Goal: Navigation & Orientation: Go to known website

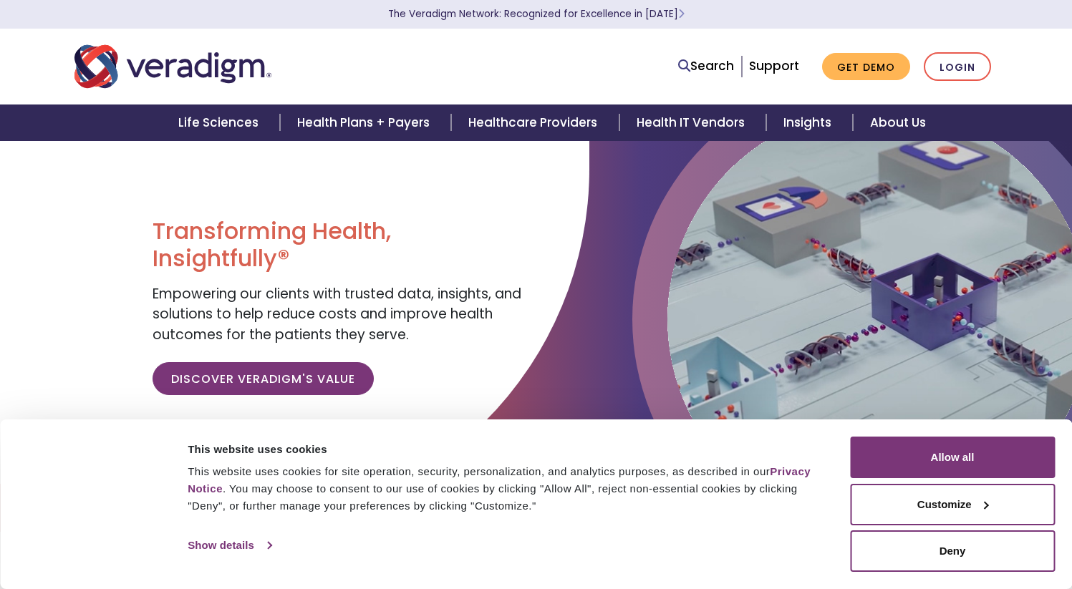
click at [239, 546] on link "Show details" at bounding box center [229, 545] width 83 height 21
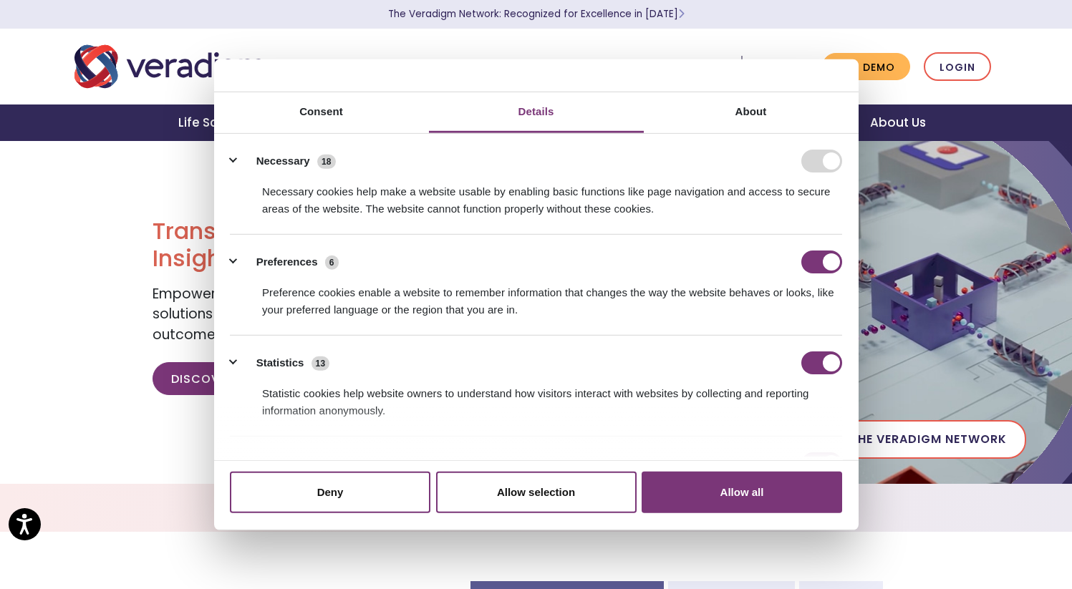
scroll to position [227, 0]
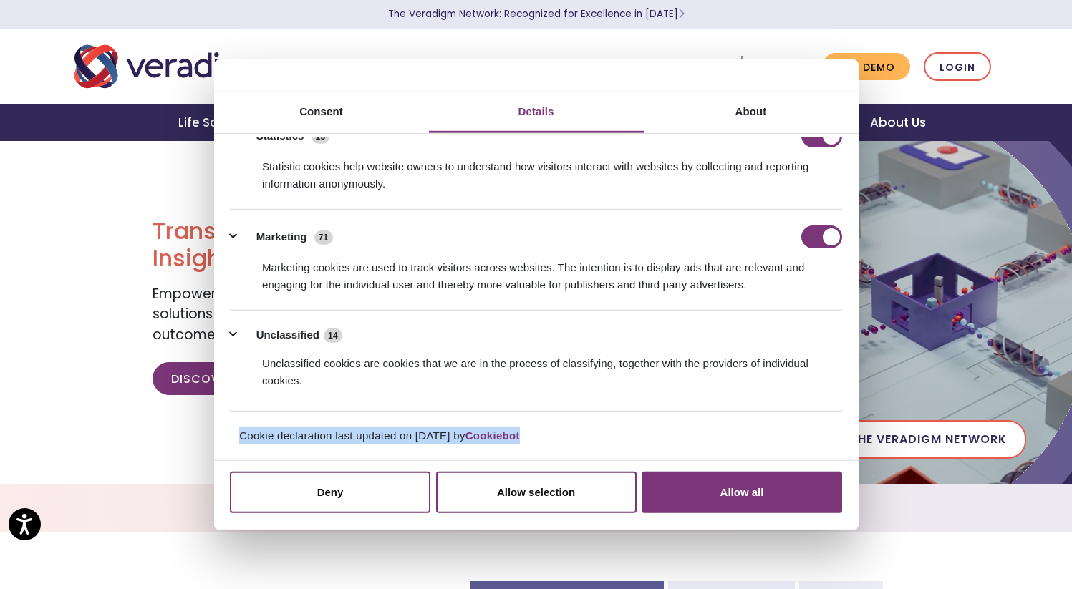
drag, startPoint x: 528, startPoint y: 437, endPoint x: 271, endPoint y: 430, distance: 257.1
click at [231, 430] on div "Cookie declaration last updated on [DATE] by Cookiebot" at bounding box center [536, 441] width 636 height 29
click at [609, 429] on div "Cookie declaration last updated on [DATE] by Cookiebot" at bounding box center [536, 441] width 636 height 29
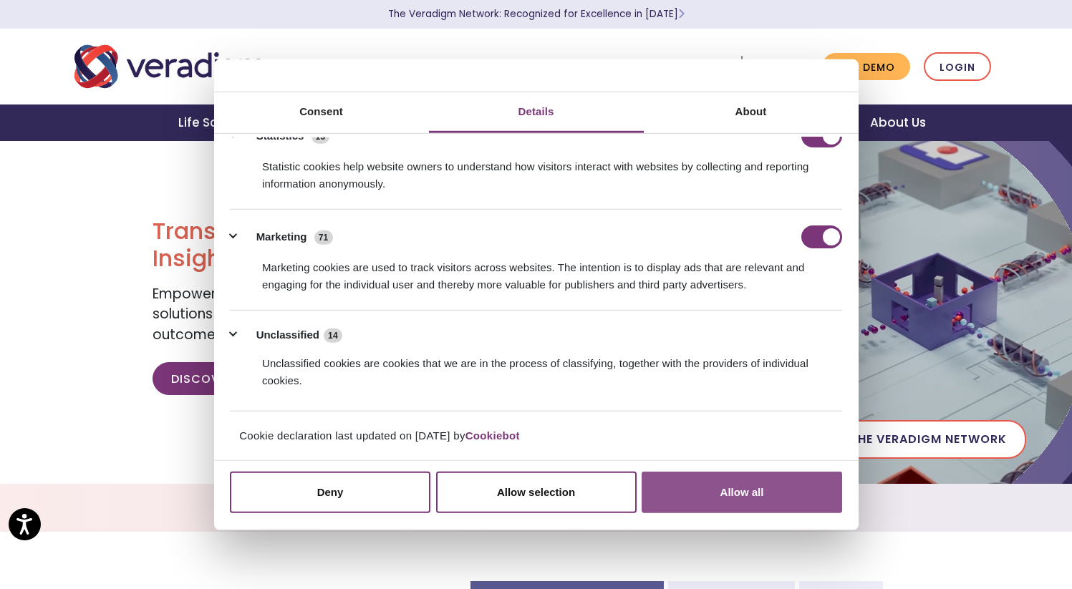
click at [741, 480] on button "Allow all" at bounding box center [741, 493] width 200 height 42
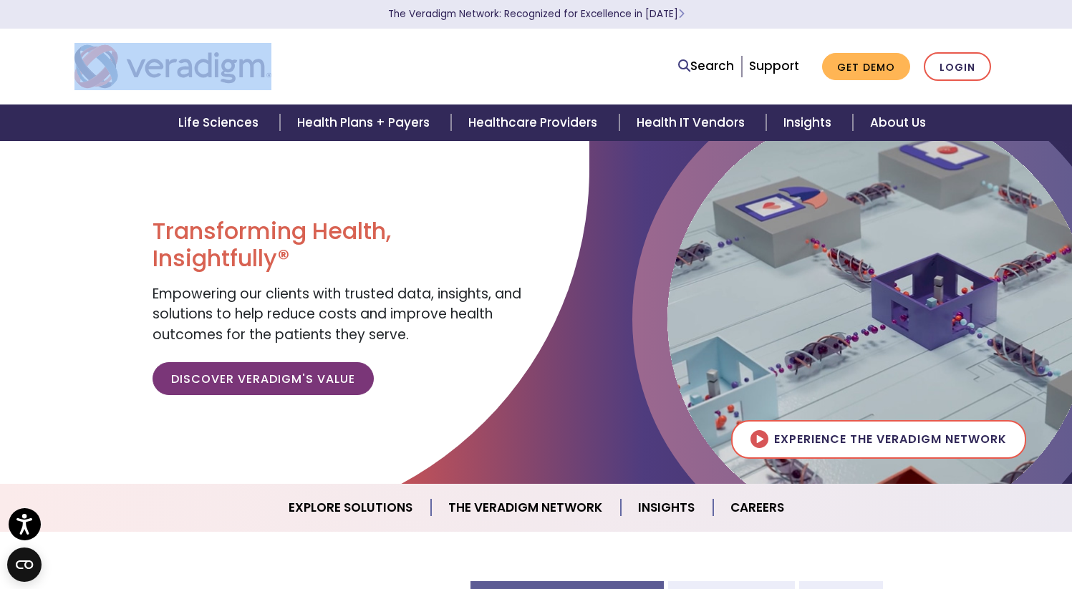
drag, startPoint x: 305, startPoint y: 67, endPoint x: 131, endPoint y: 63, distance: 174.0
click at [94, 62] on div at bounding box center [261, 66] width 394 height 47
click at [384, 72] on div at bounding box center [261, 66] width 394 height 47
drag, startPoint x: 315, startPoint y: 69, endPoint x: 45, endPoint y: 59, distance: 270.1
click at [45, 59] on nav "Search Support Get Demo Login" at bounding box center [536, 67] width 1072 height 76
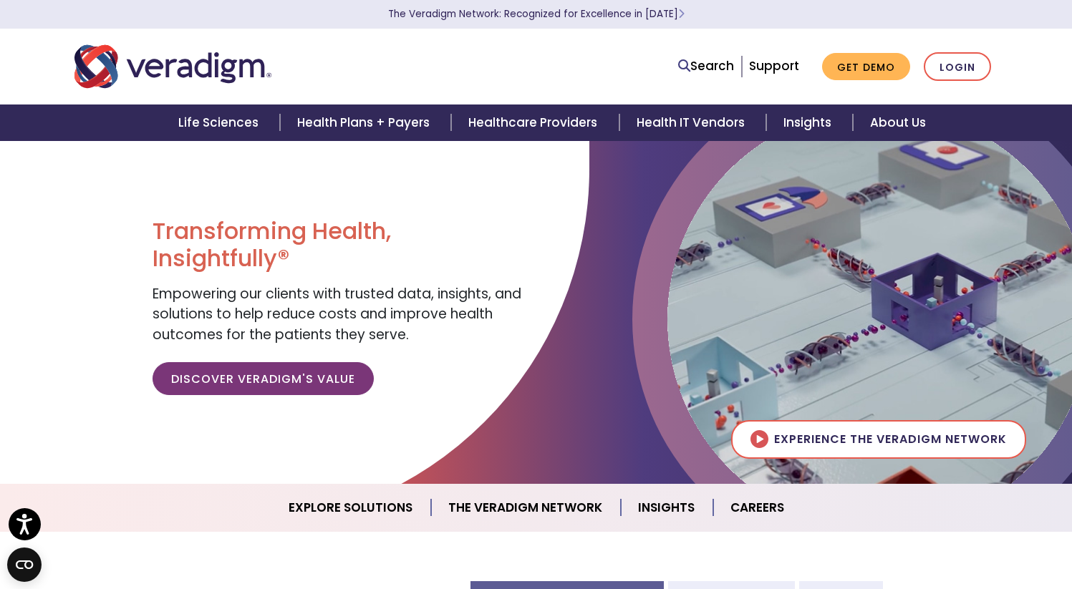
click at [321, 57] on div at bounding box center [261, 66] width 394 height 47
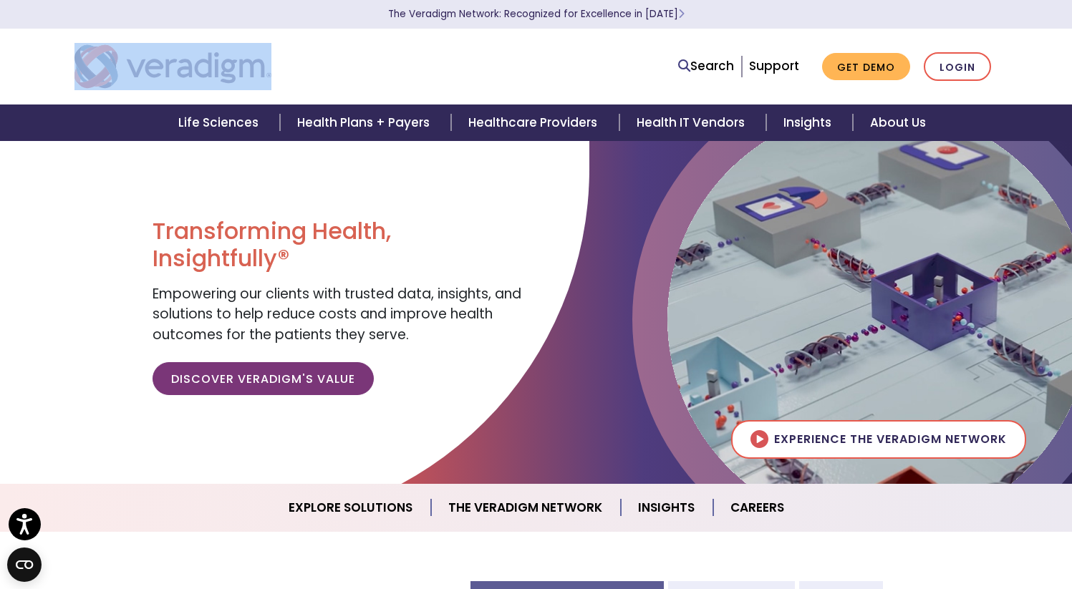
drag, startPoint x: 269, startPoint y: 69, endPoint x: 55, endPoint y: 75, distance: 214.2
click at [56, 75] on nav "Search Support Get Demo Login" at bounding box center [536, 67] width 1072 height 76
click at [271, 66] on img "Veradigm logo" at bounding box center [172, 66] width 197 height 47
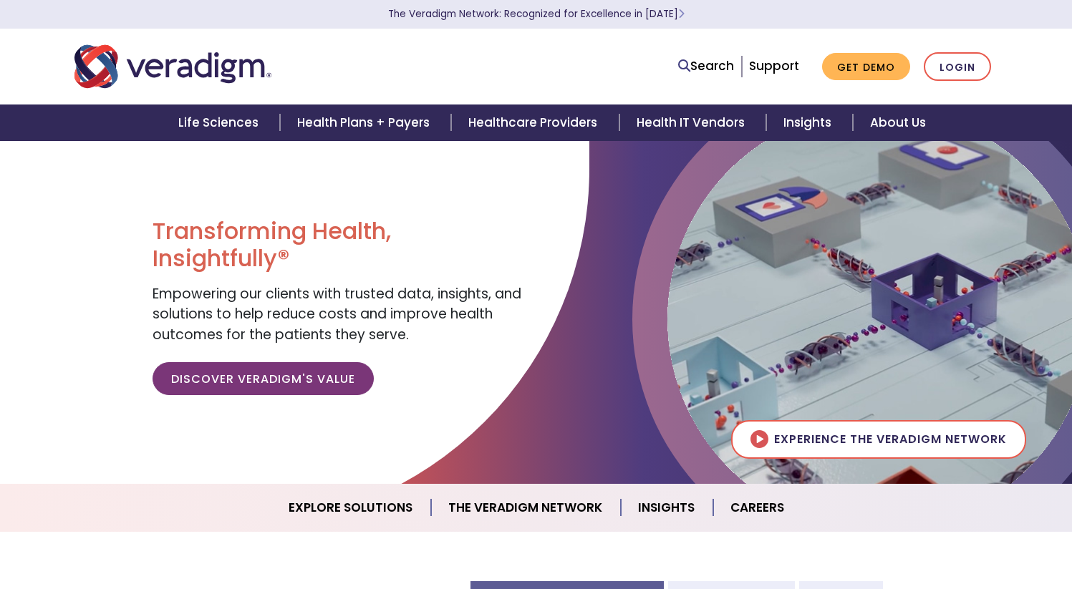
click at [286, 69] on div at bounding box center [261, 66] width 394 height 47
